Goal: Task Accomplishment & Management: Complete application form

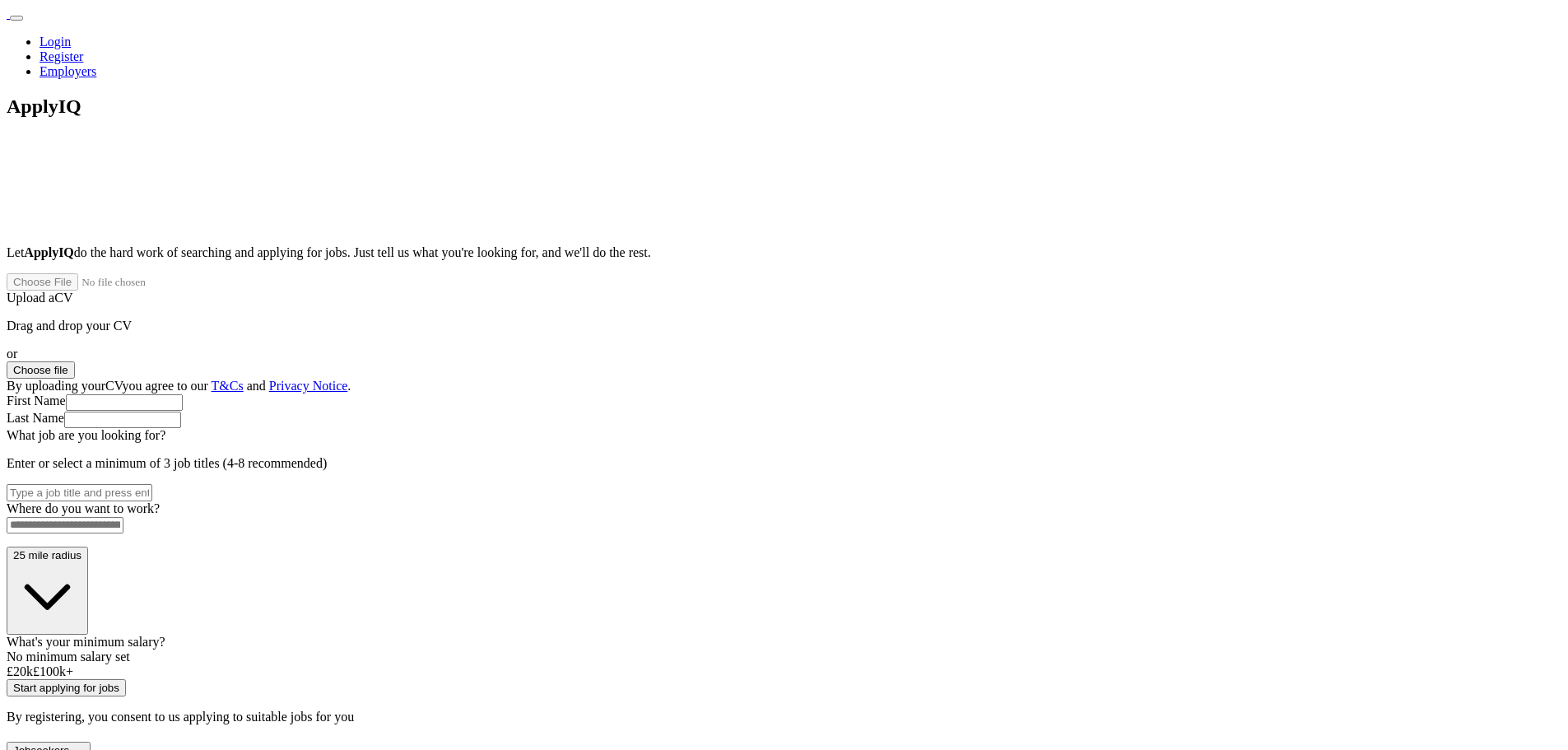
paste input "**********"
type input "**********"
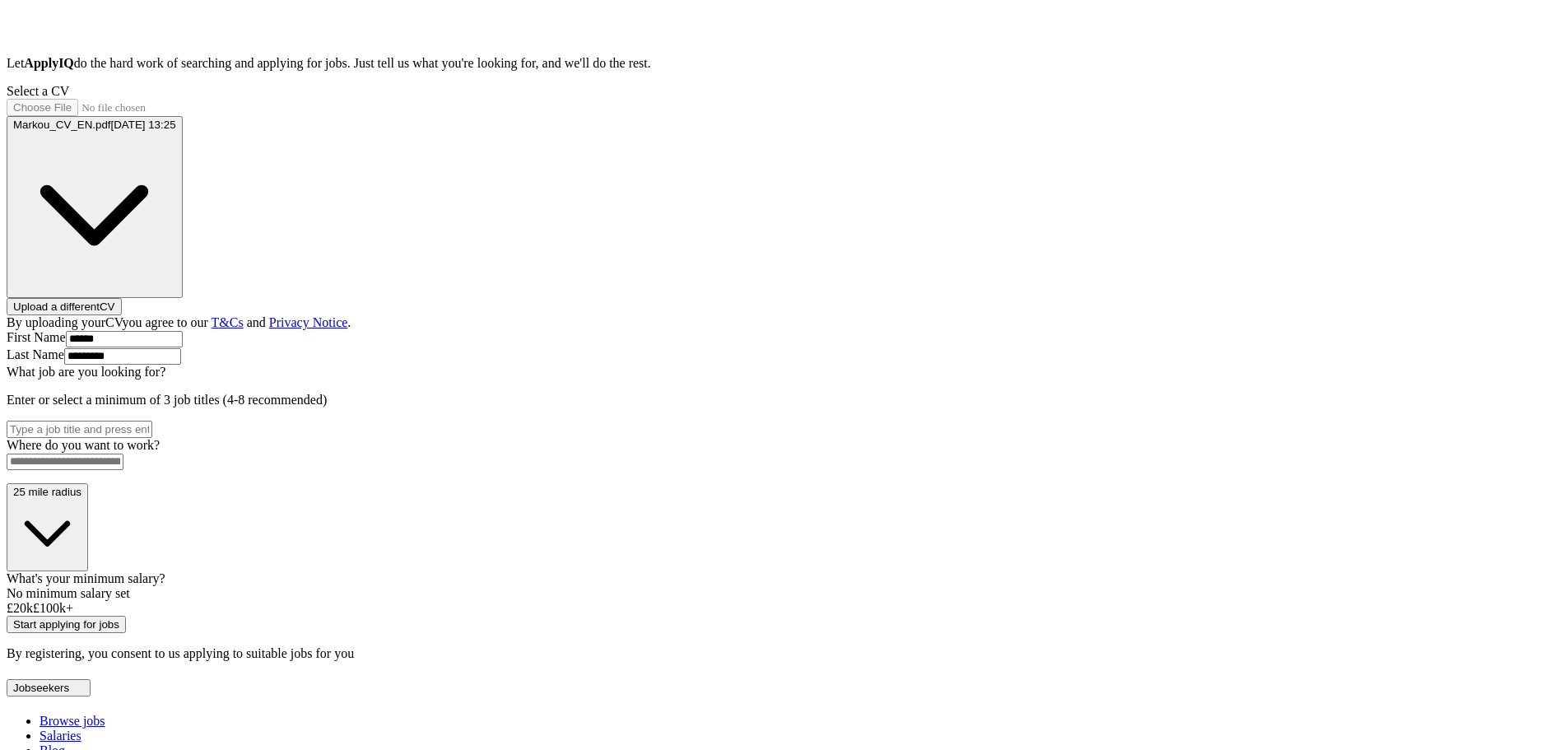
scroll to position [292, 0]
click at [152, 422] on input "What job are you looking for?" at bounding box center [79, 430] width 146 height 18
type input "test"
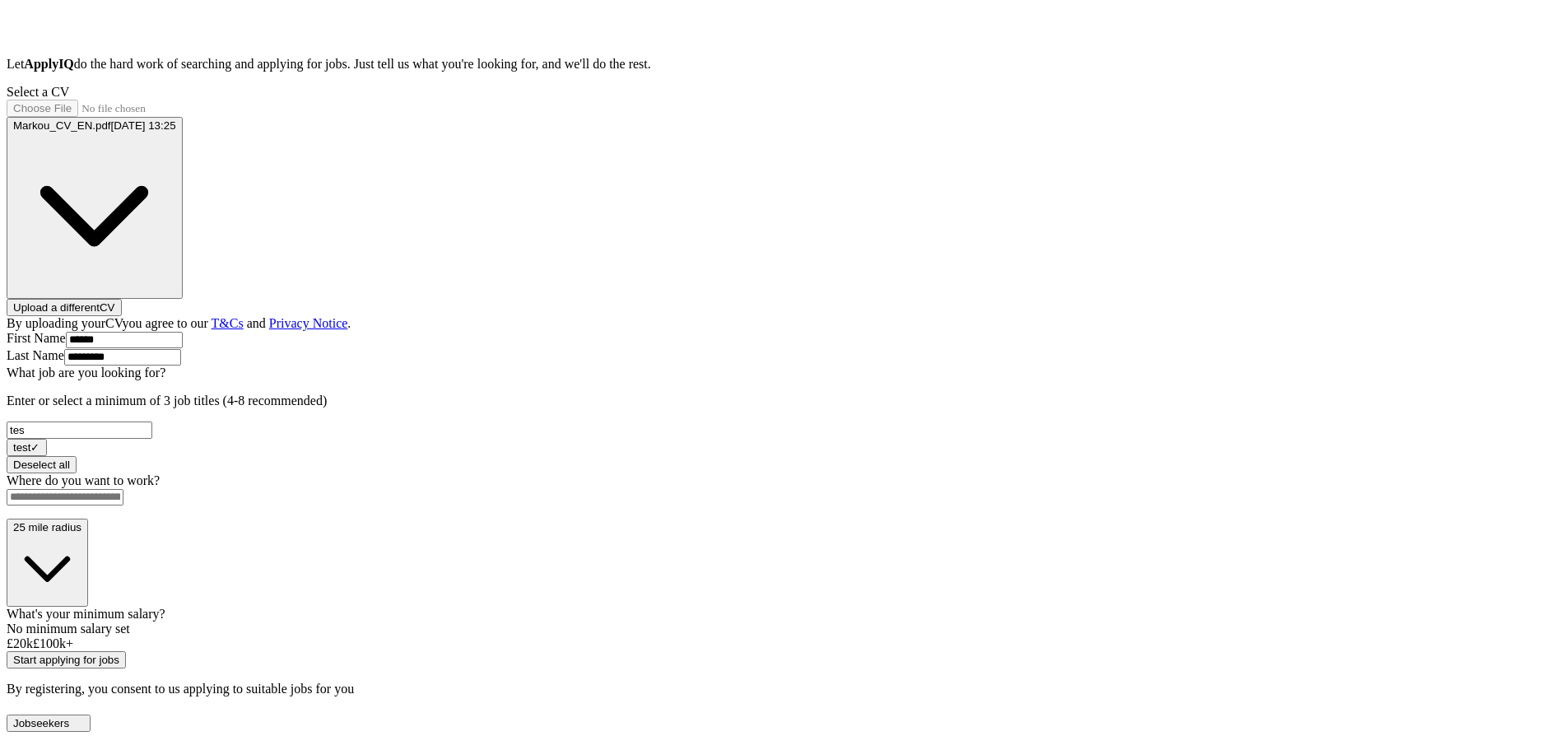
type input "test"
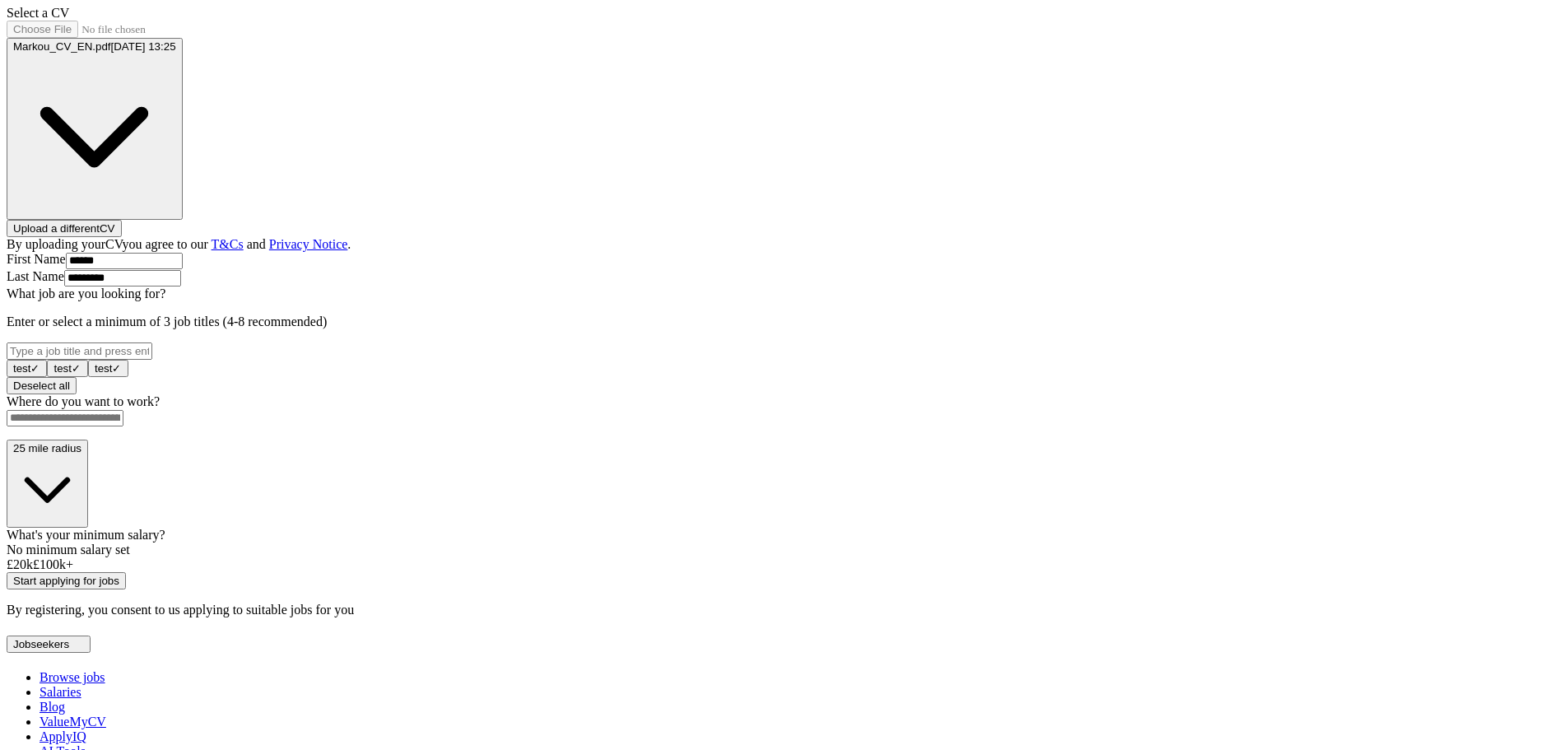
click at [124, 426] on input at bounding box center [64, 418] width 117 height 17
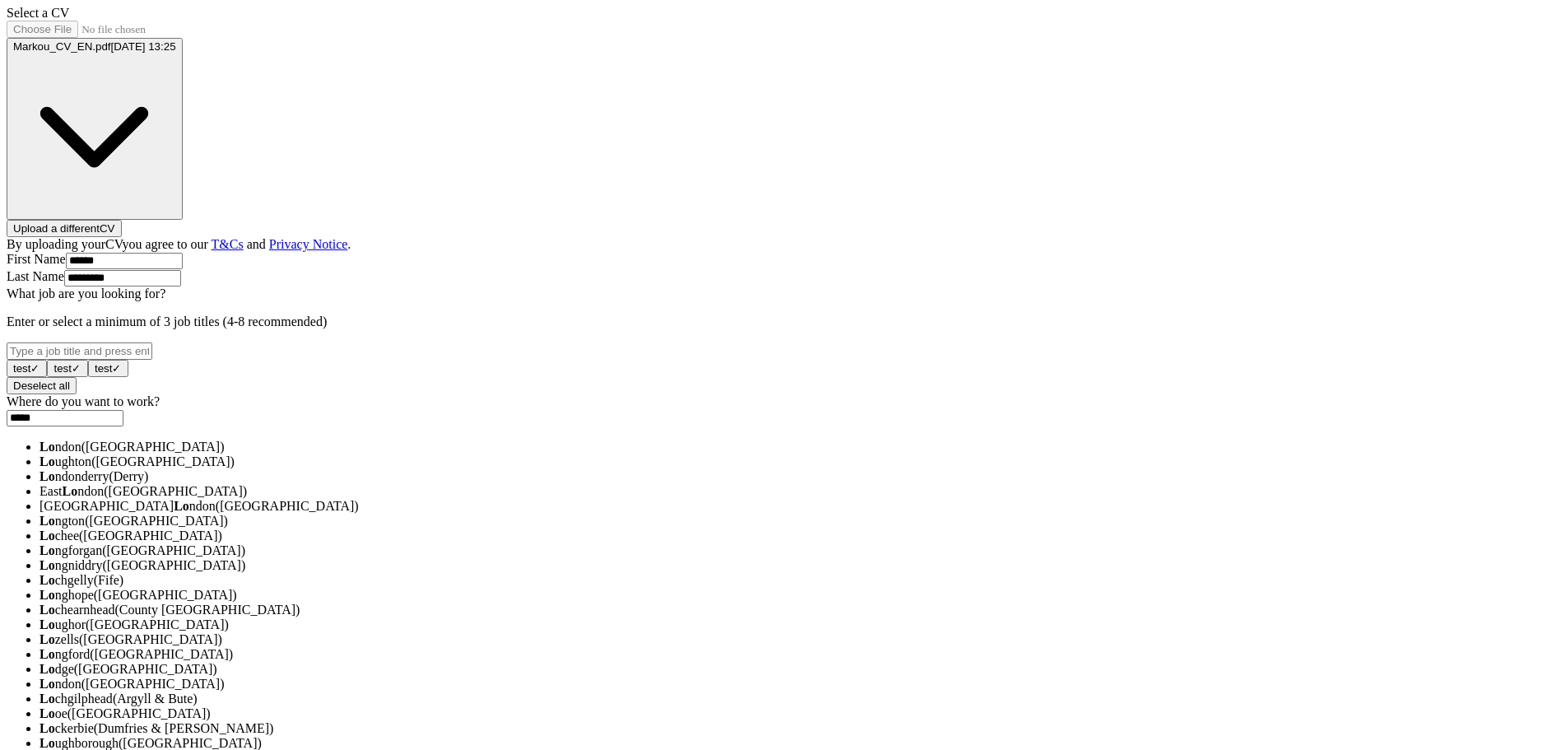
type input "******"
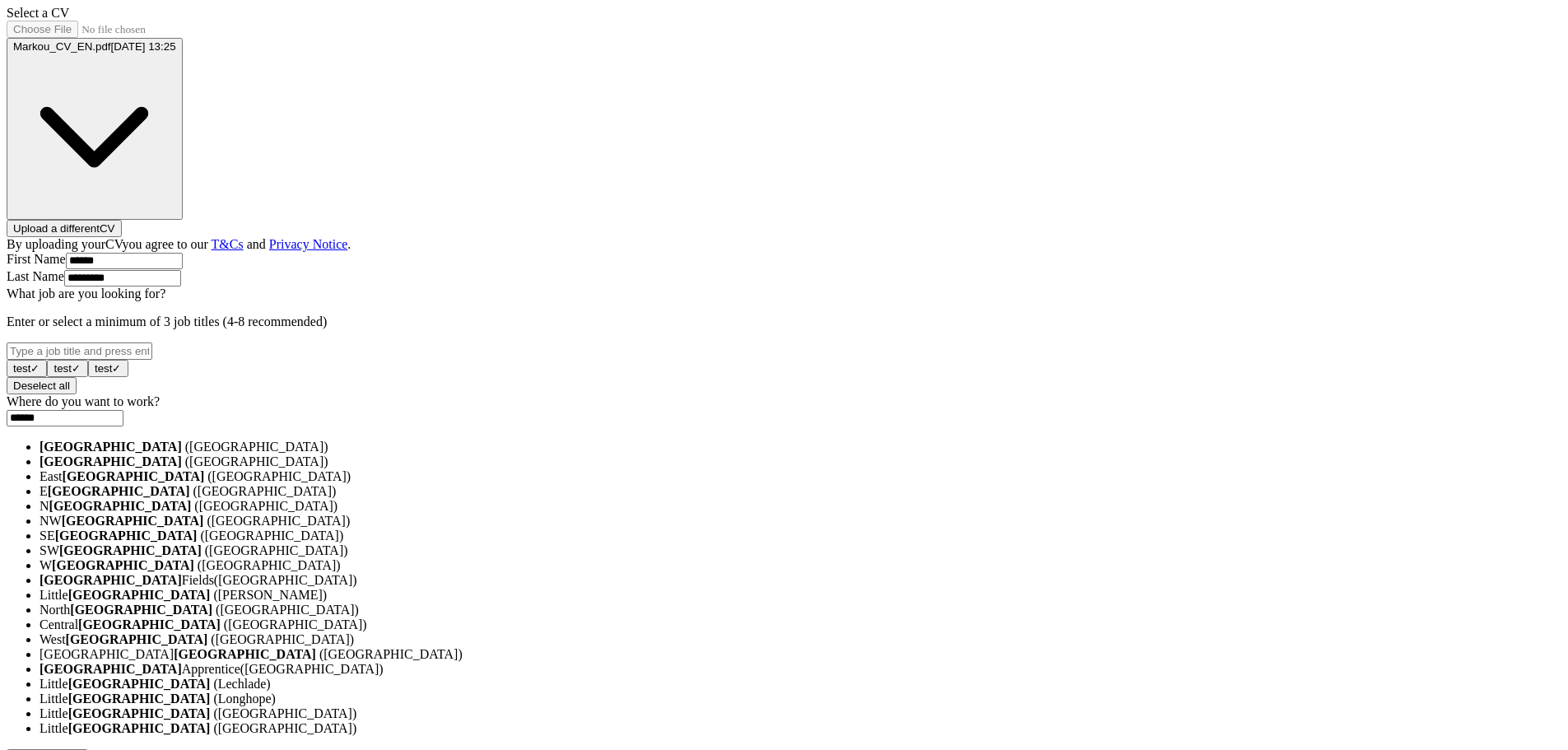
click at [714, 454] on li "[GEOGRAPHIC_DATA] ([GEOGRAPHIC_DATA])" at bounding box center [800, 446] width 1521 height 15
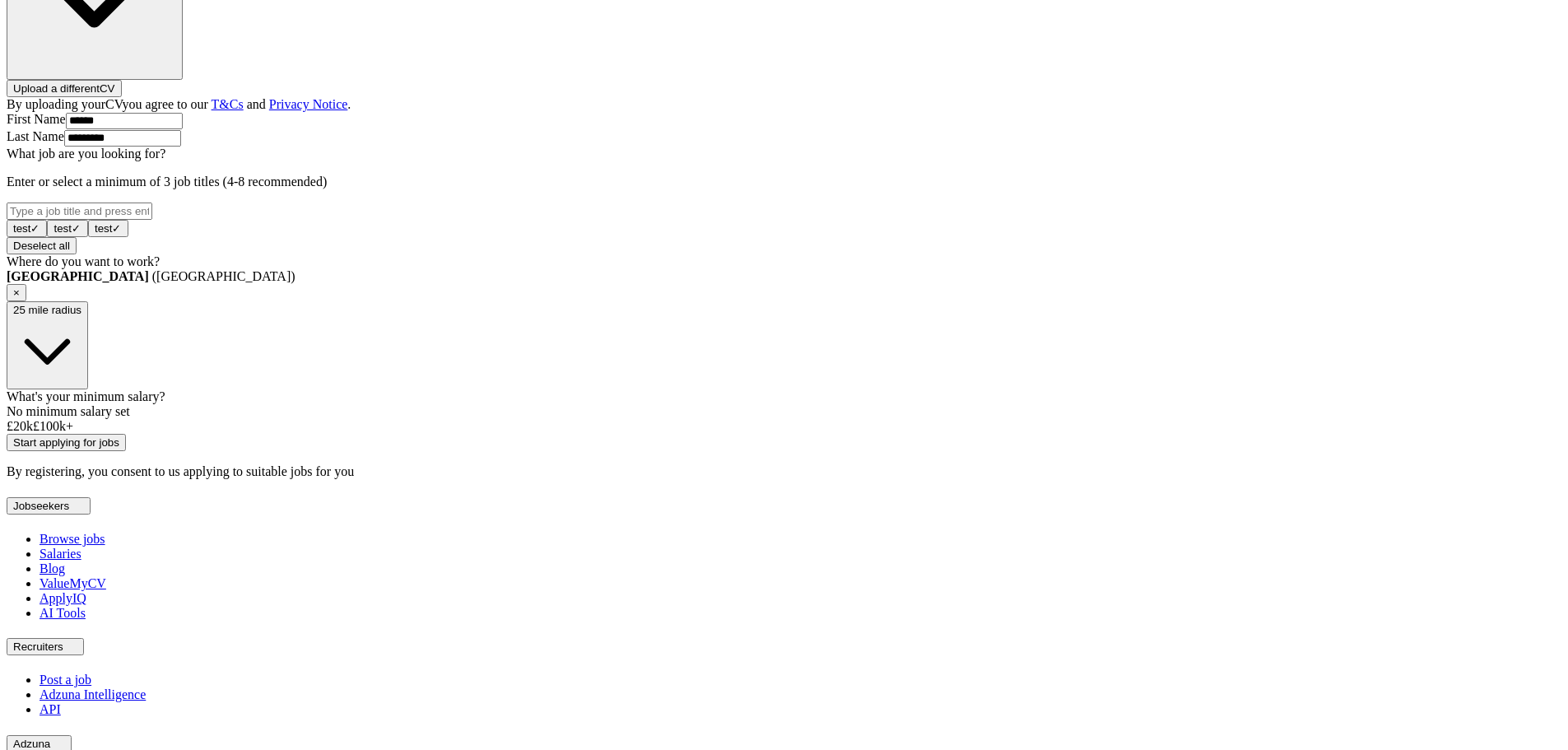
scroll to position [512, 0]
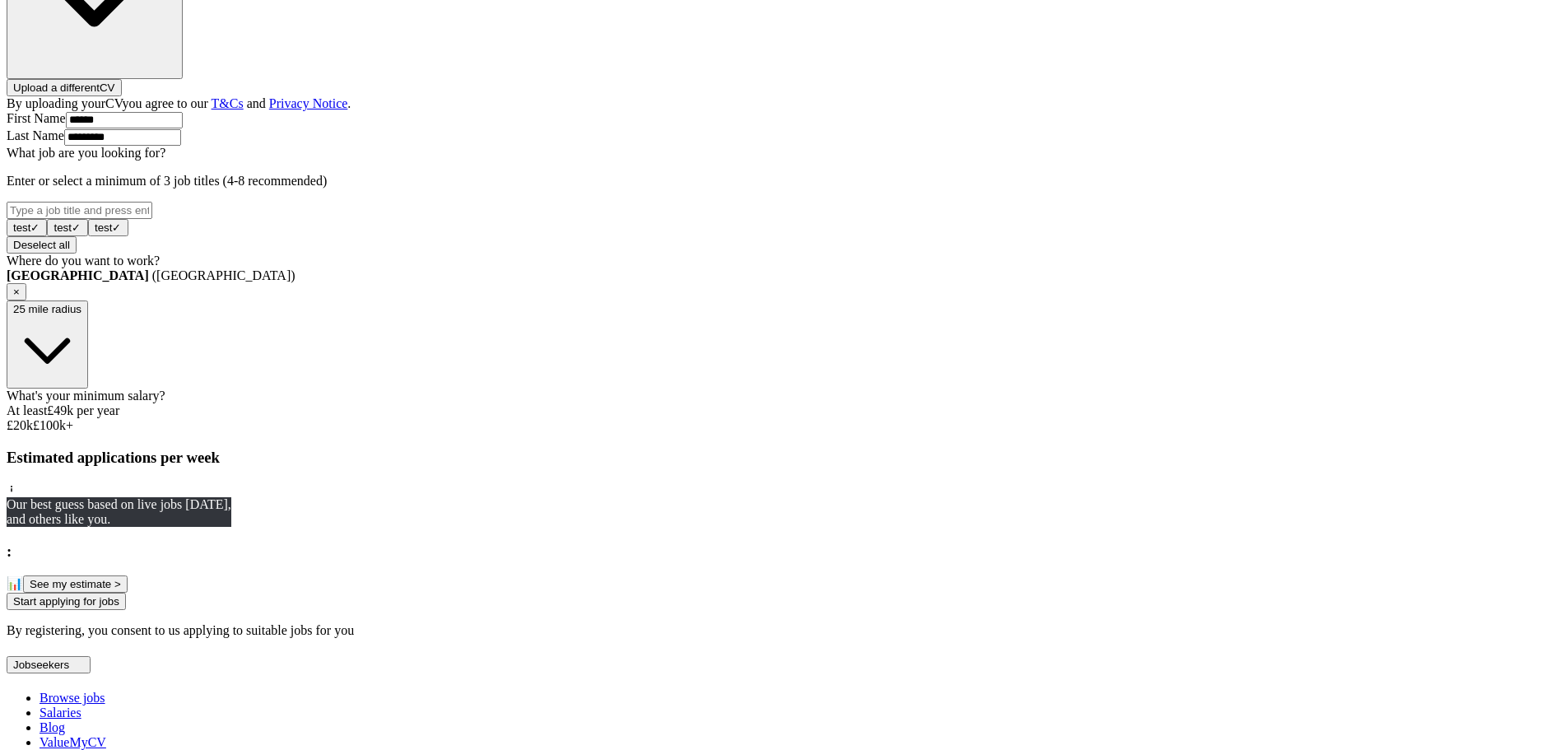
click at [739, 418] on div at bounding box center [784, 418] width 1555 height 0
click at [126, 609] on button "Start applying for jobs" at bounding box center [66, 602] width 119 height 18
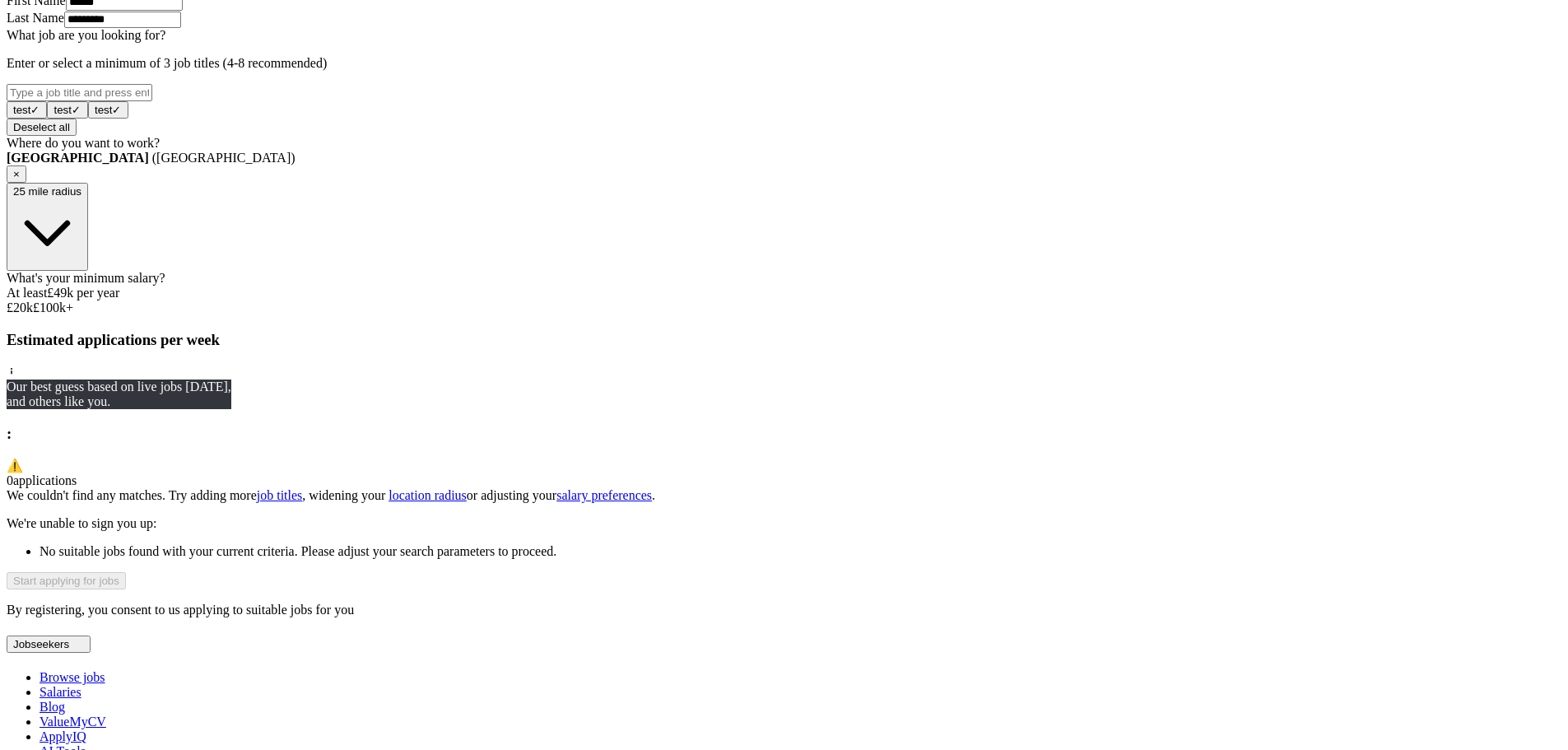
scroll to position [631, 0]
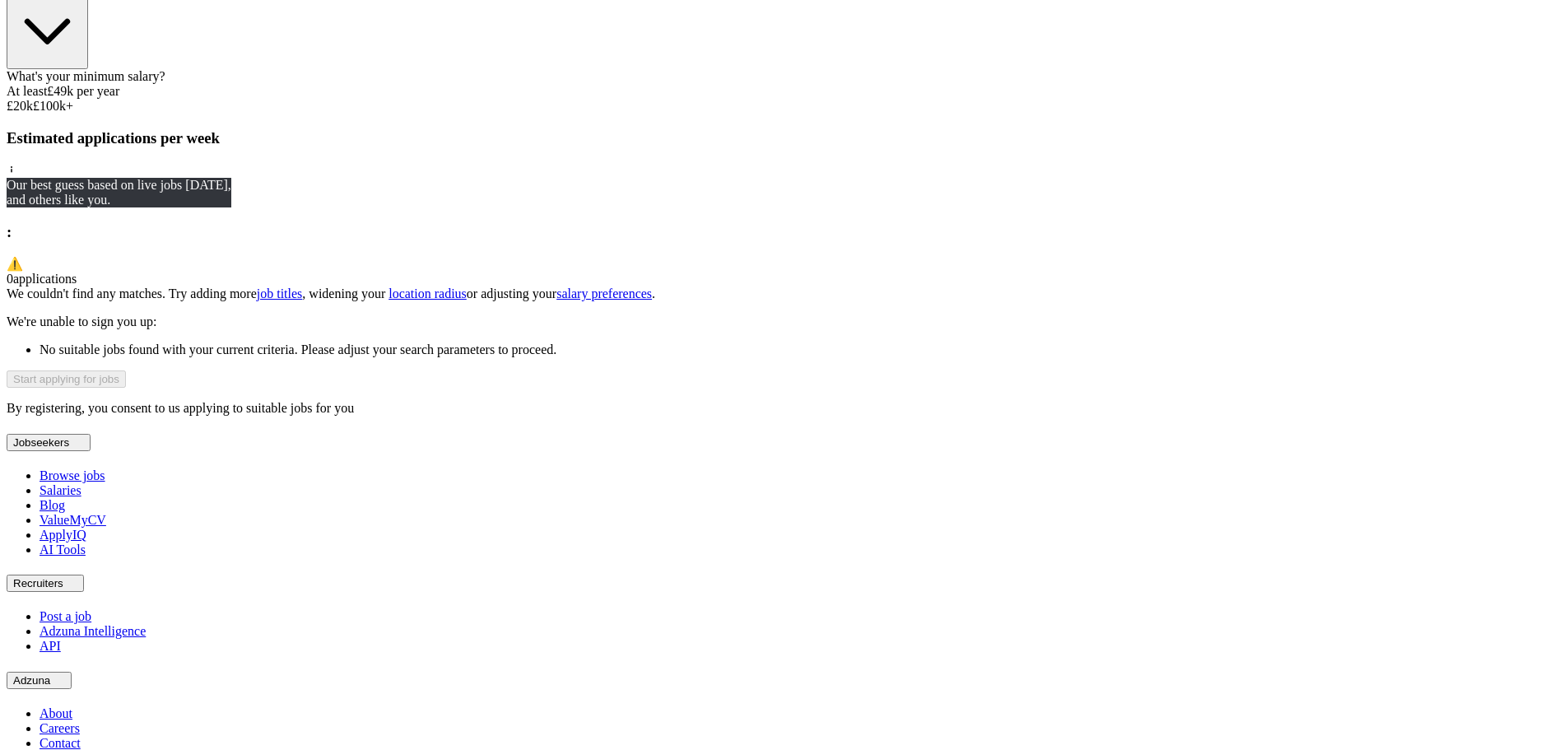
scroll to position [832, 0]
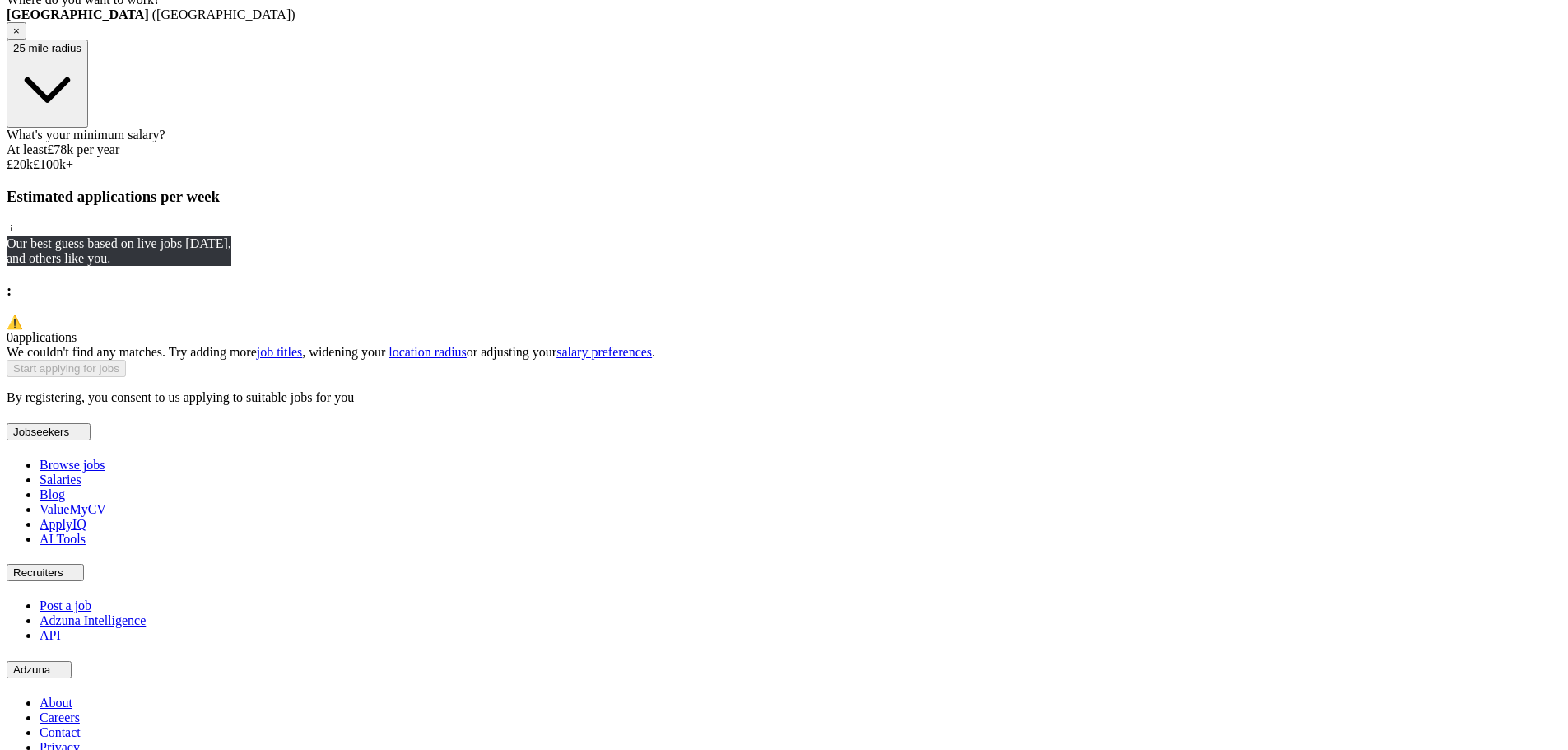
click at [862, 172] on div "What's your minimum salary? At least £ 78k per year £ 20 k £ 100 k+" at bounding box center [784, 149] width 1555 height 45
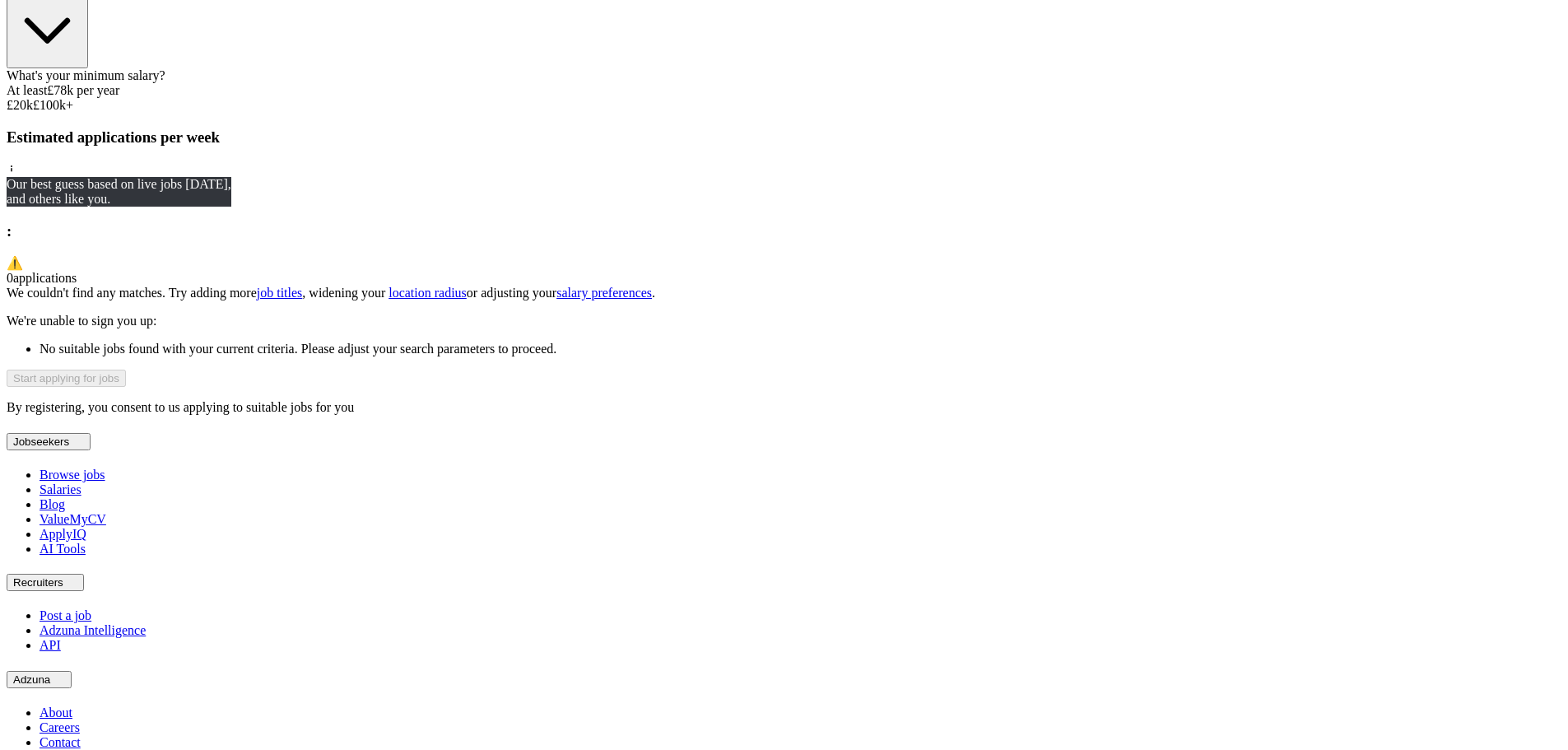
click at [907, 112] on div "What's your minimum salary? At least £ 78k per year £ 20 k £ 100 k+" at bounding box center [784, 90] width 1555 height 45
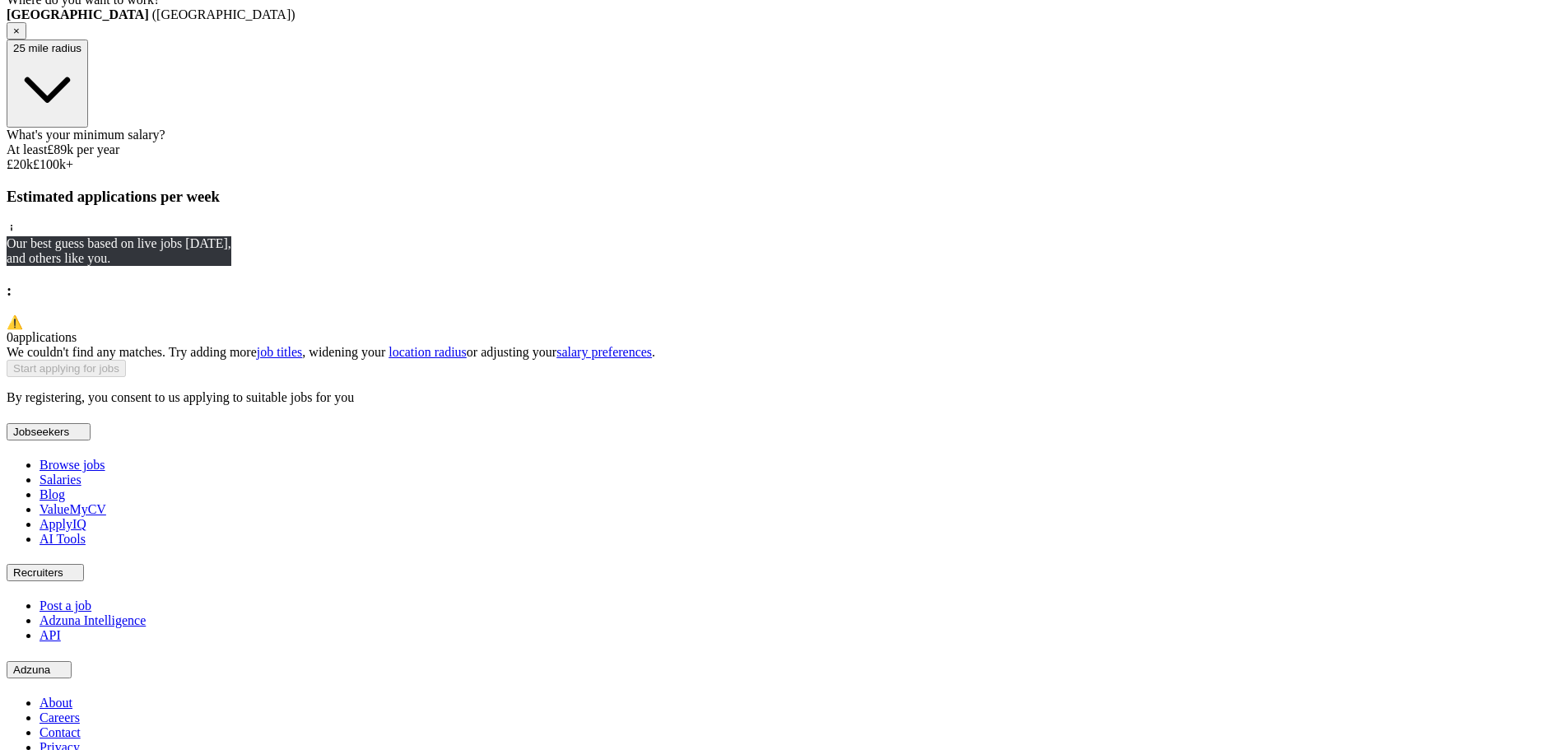
click at [908, 172] on div "What's your minimum salary? At least £ 89k per year £ 20 k £ 100 k+" at bounding box center [784, 149] width 1555 height 45
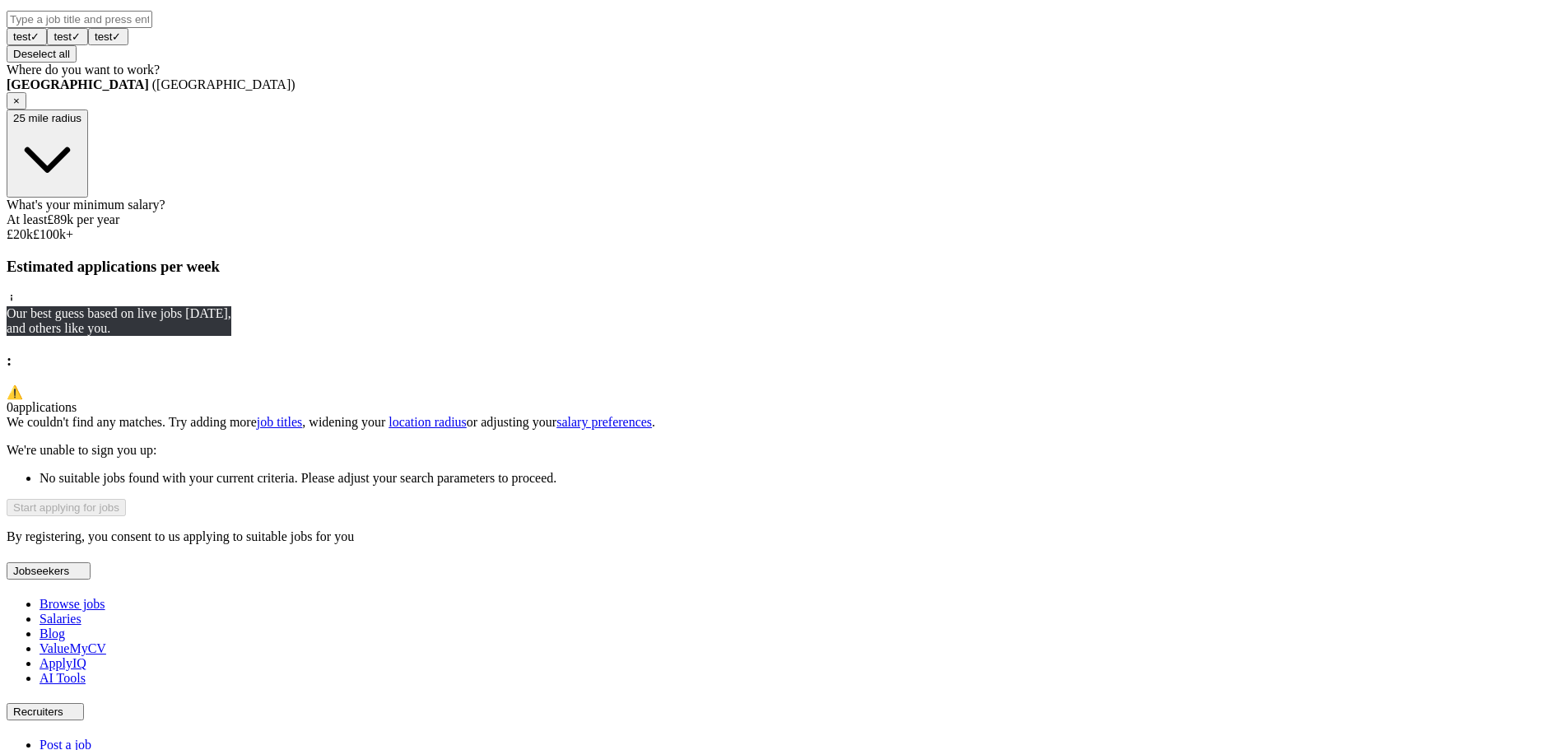
scroll to position [702, 0]
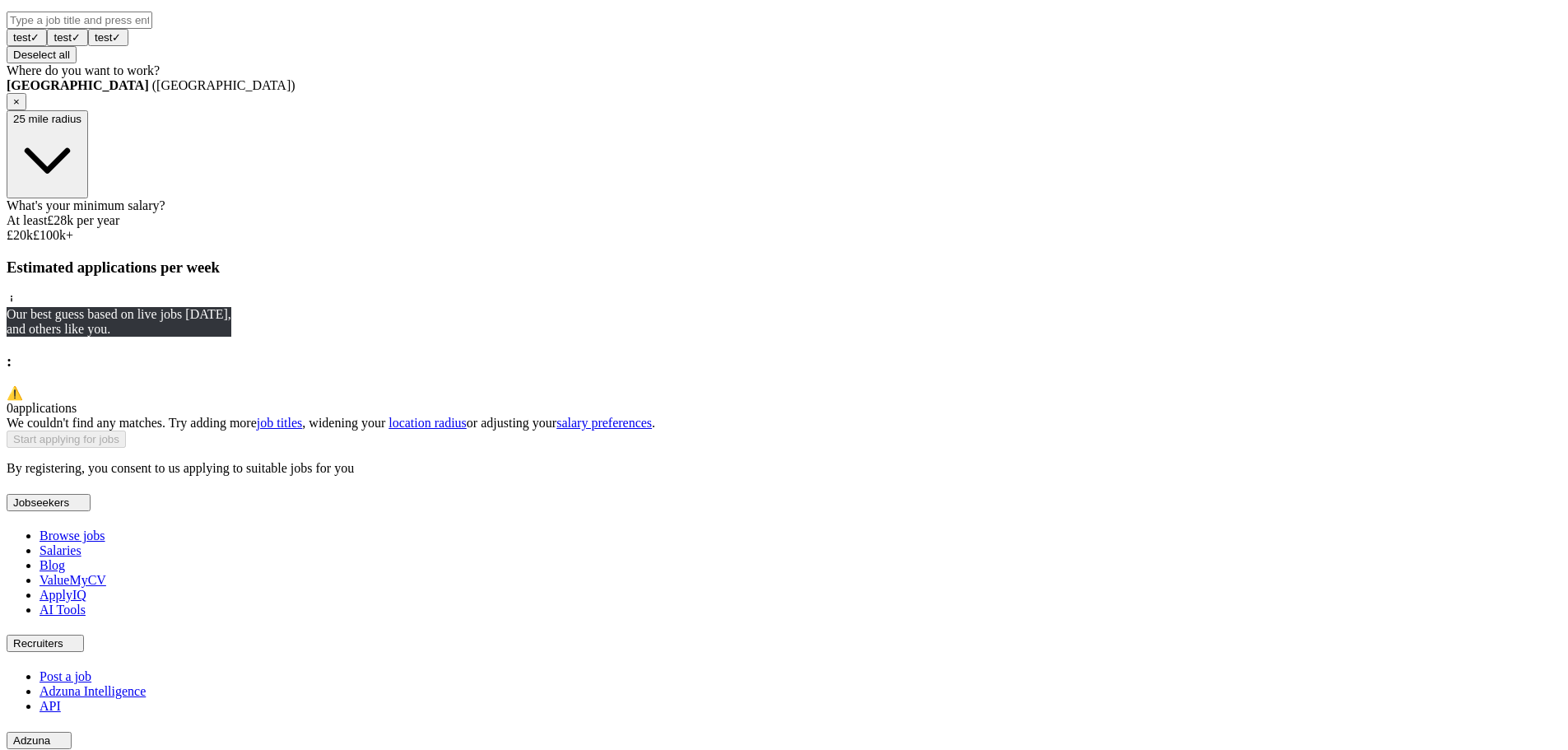
click at [649, 228] on div at bounding box center [784, 228] width 1555 height 0
click at [719, 228] on div at bounding box center [784, 228] width 1555 height 0
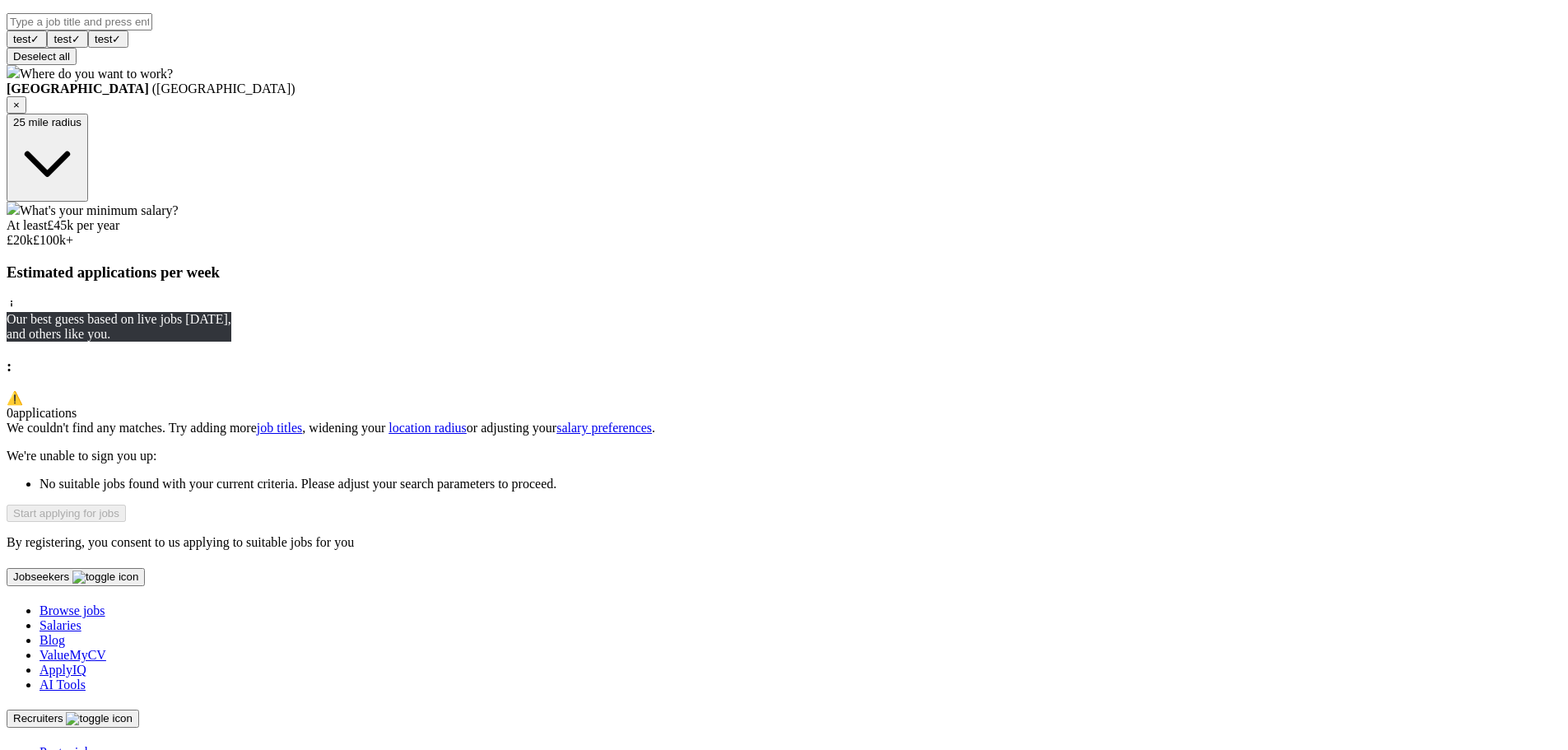
click at [802, 233] on div at bounding box center [784, 233] width 1555 height 0
